Goal: Transaction & Acquisition: Subscribe to service/newsletter

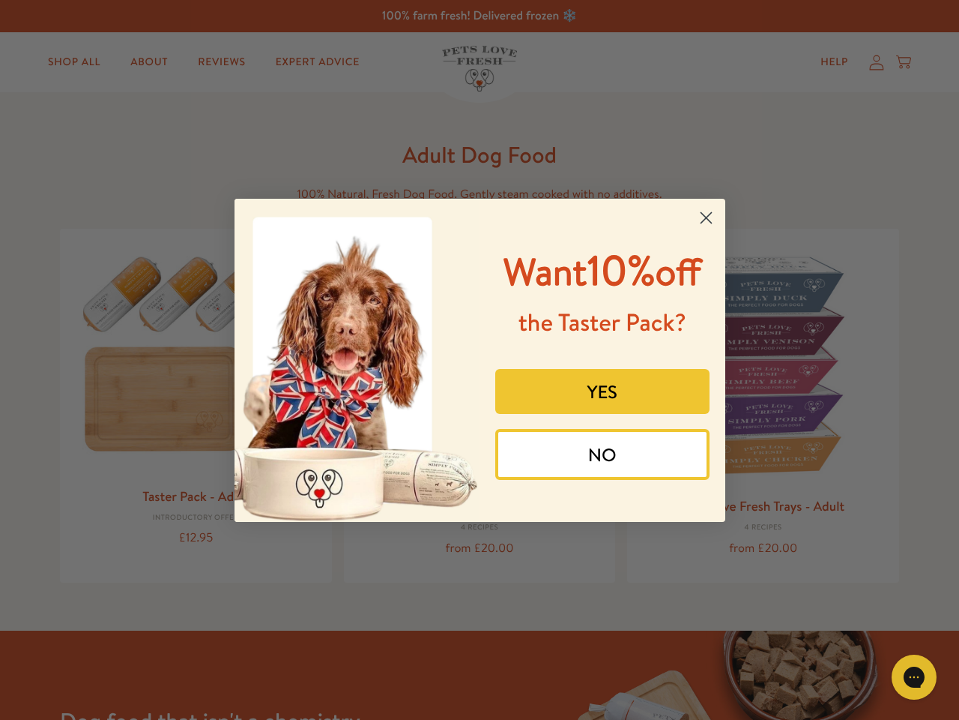
click at [480, 360] on div "Want 10% off the Taster Pack? YES NO" at bounding box center [597, 360] width 235 height 293
click at [706, 217] on icon "Close dialog" at bounding box center [706, 217] width 10 height 10
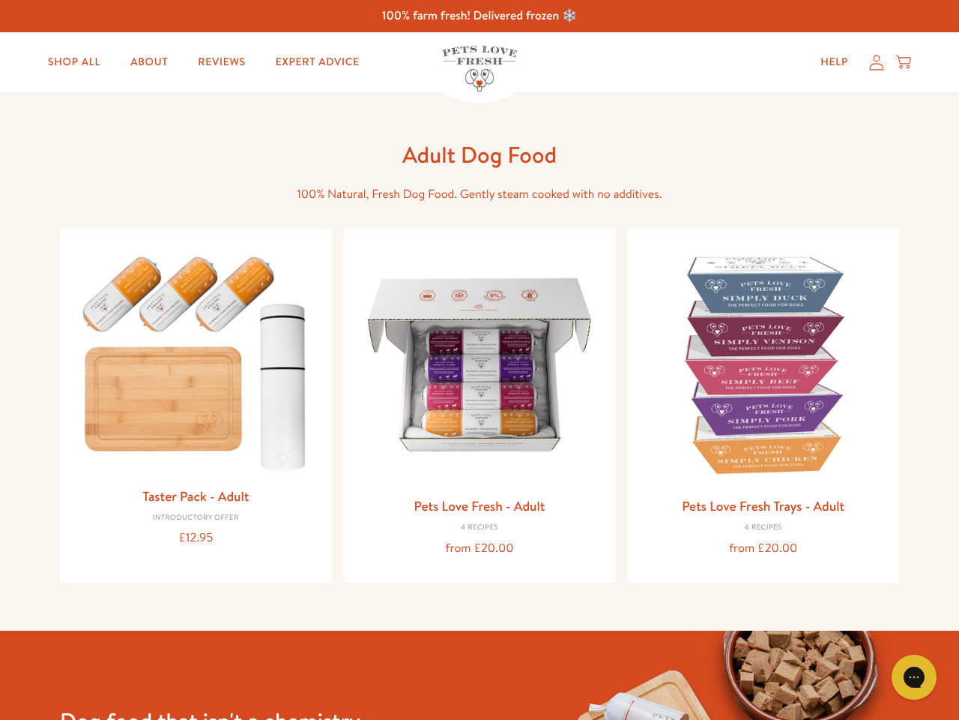
click at [603, 404] on button "YES" at bounding box center [602, 426] width 214 height 45
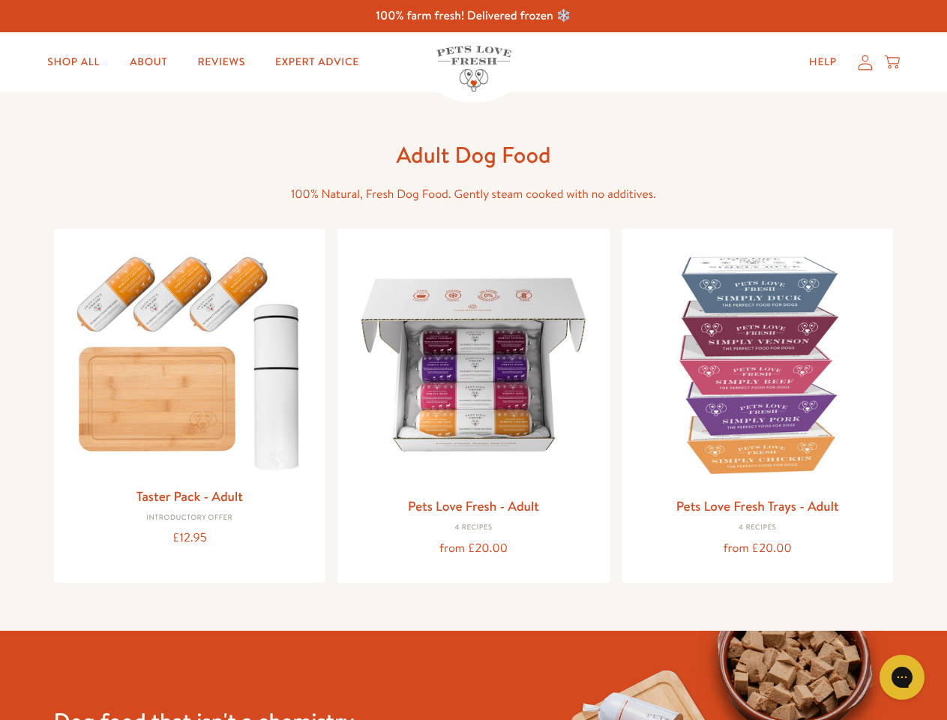
click at [914, 677] on div "Gorgias live chat" at bounding box center [902, 677] width 30 height 30
